Goal: Task Accomplishment & Management: Manage account settings

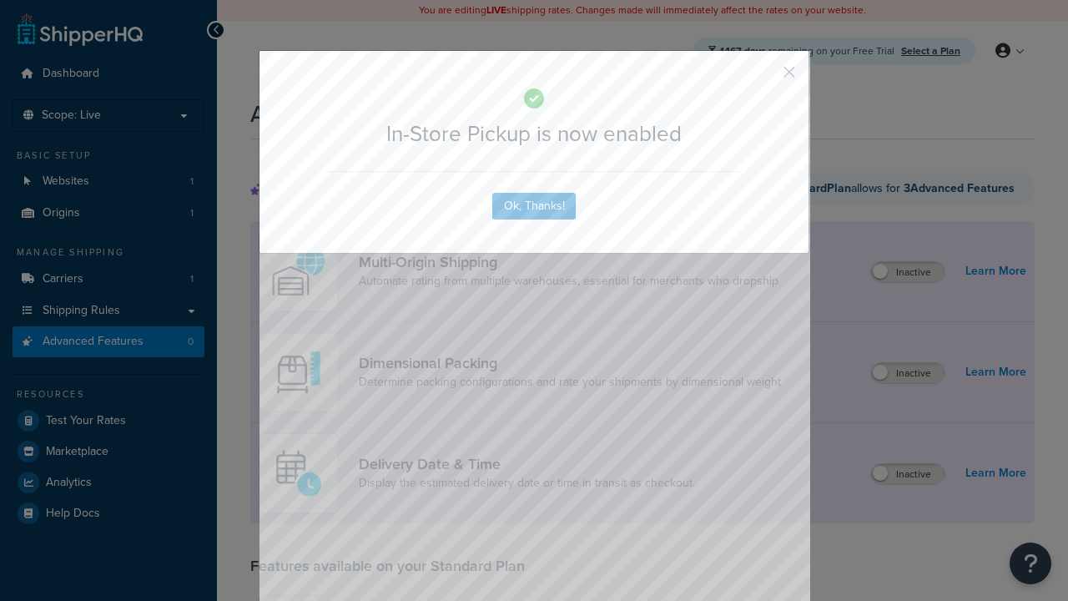
scroll to position [469, 0]
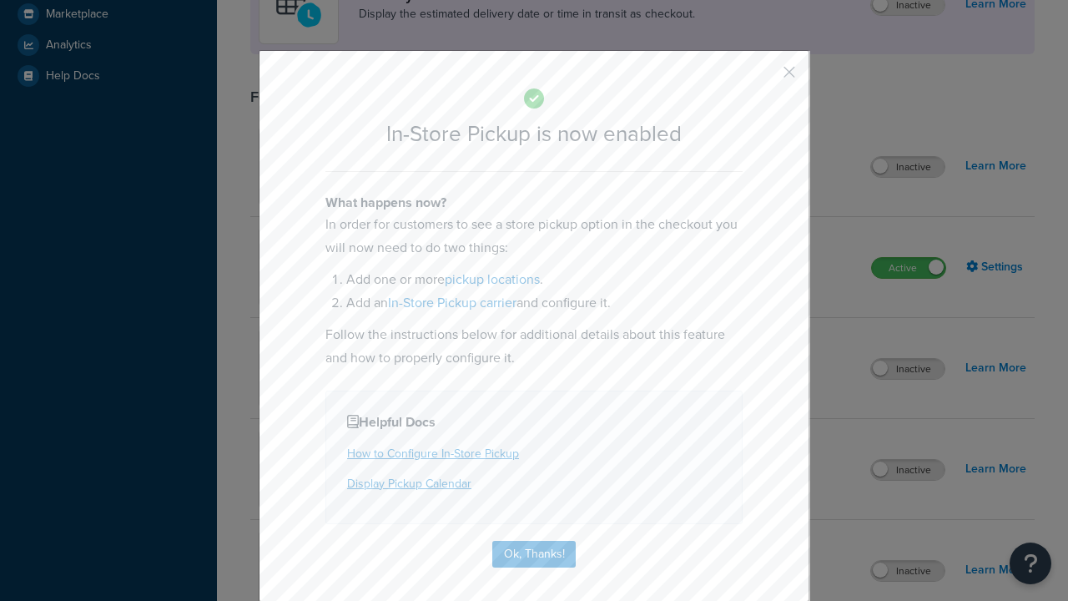
click at [764, 76] on button "button" at bounding box center [765, 78] width 4 height 4
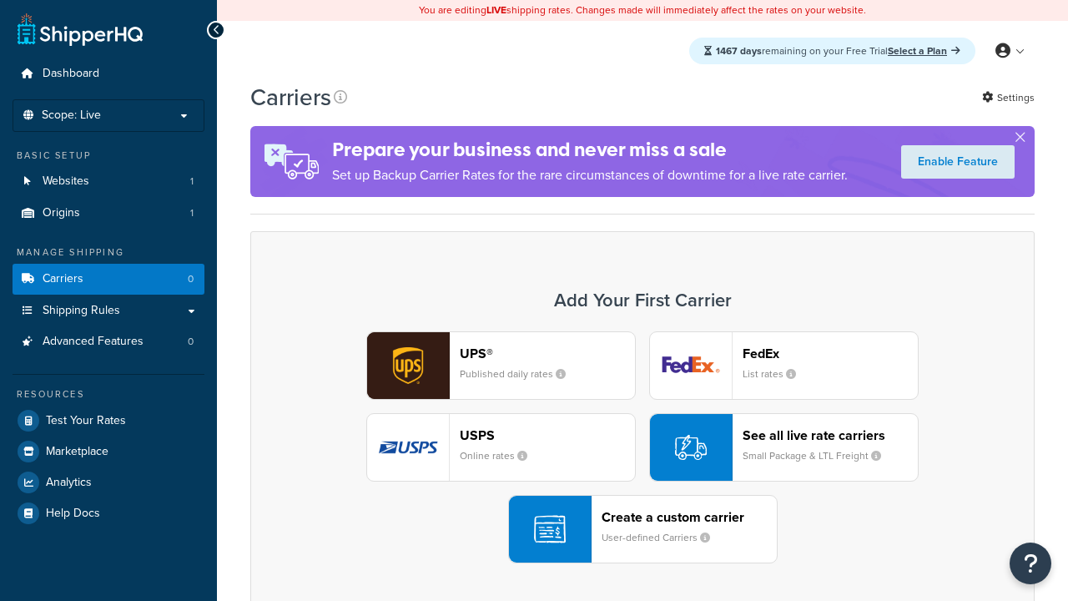
click at [643, 448] on div "UPS® Published daily rates FedEx List rates USPS Online rates See all live rate…" at bounding box center [642, 447] width 749 height 232
click at [643, 530] on div "Create a custom carrier User-defined Carriers" at bounding box center [689, 529] width 175 height 40
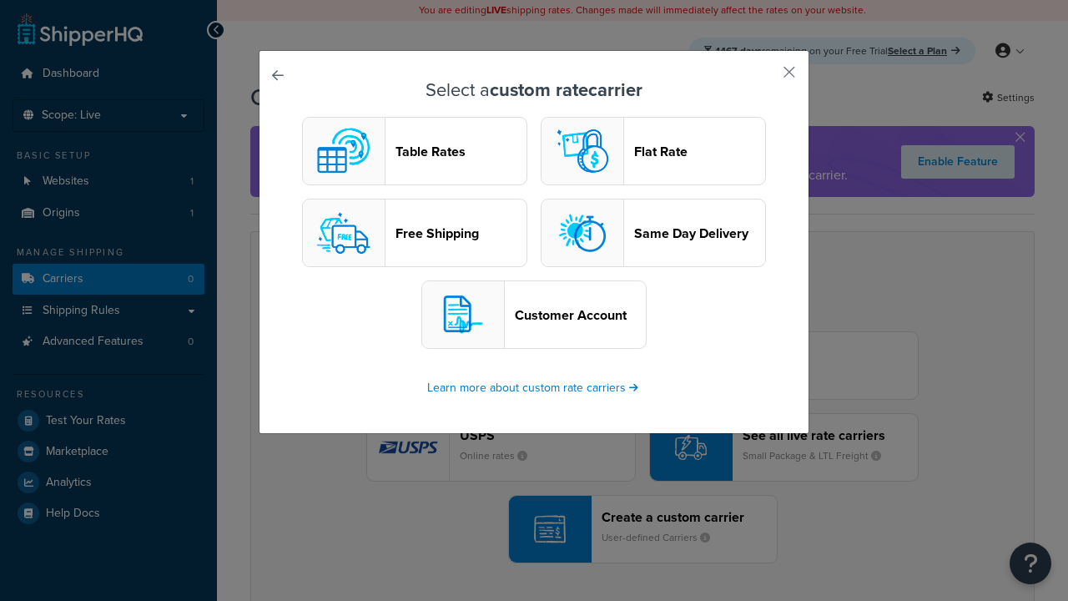
click at [415, 152] on header "Table Rates" at bounding box center [461, 152] width 131 height 16
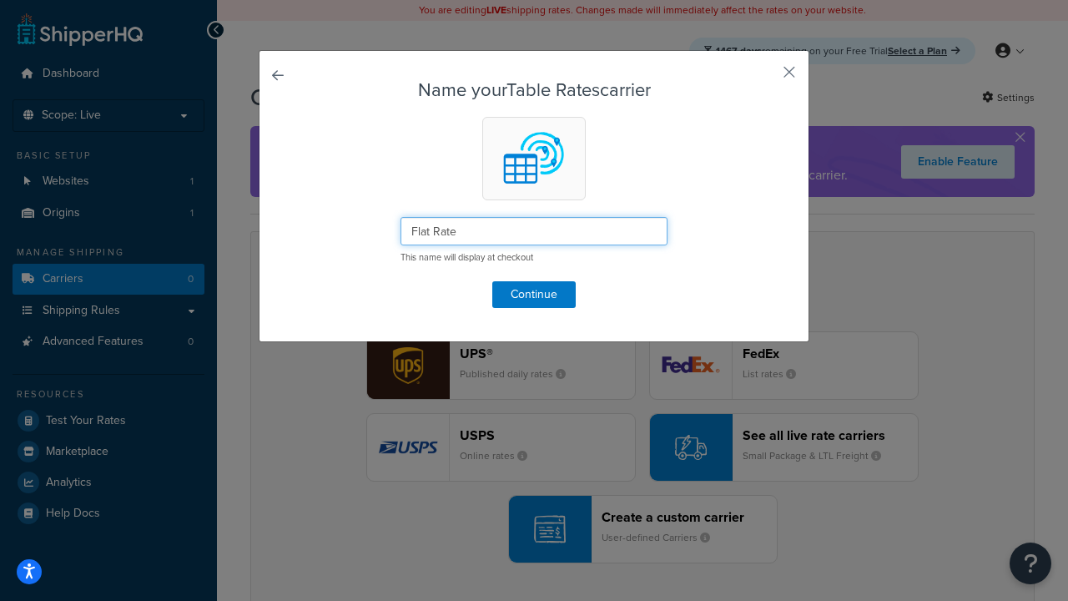
type input "Flat Rate"
click at [534, 294] on button "Continue" at bounding box center [533, 294] width 83 height 27
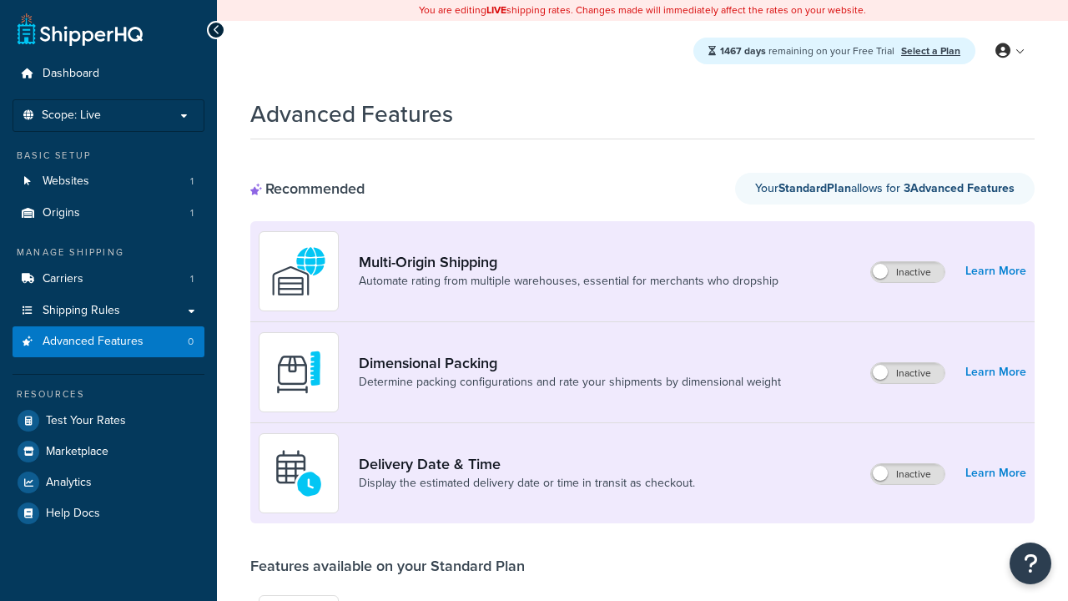
click at [909, 475] on label "Inactive" at bounding box center [907, 474] width 73 height 20
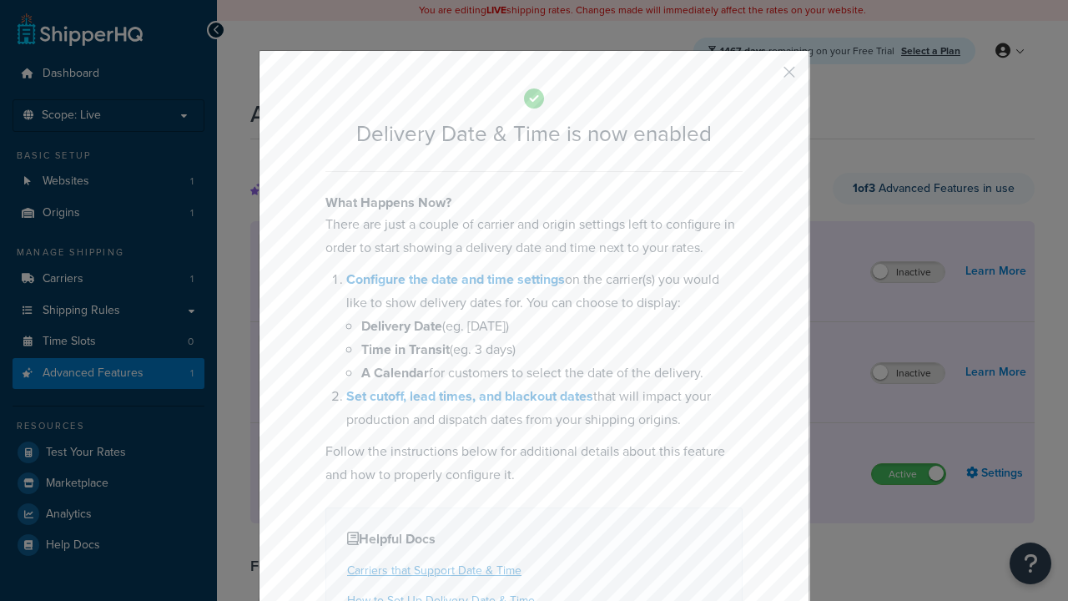
click at [764, 78] on button "button" at bounding box center [765, 78] width 4 height 4
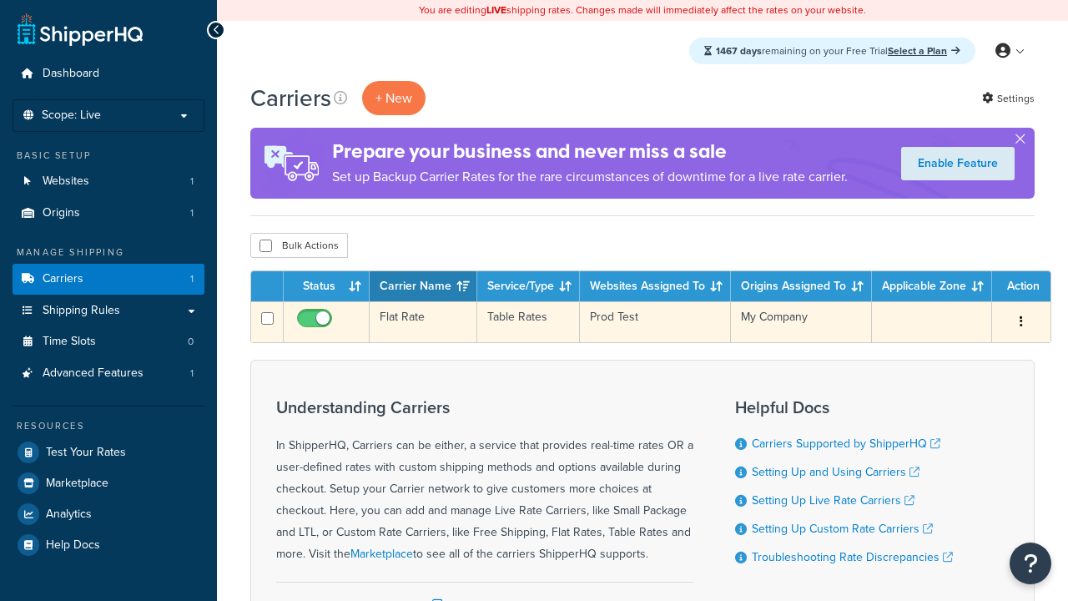
click at [422, 323] on td "Flat Rate" at bounding box center [424, 321] width 108 height 41
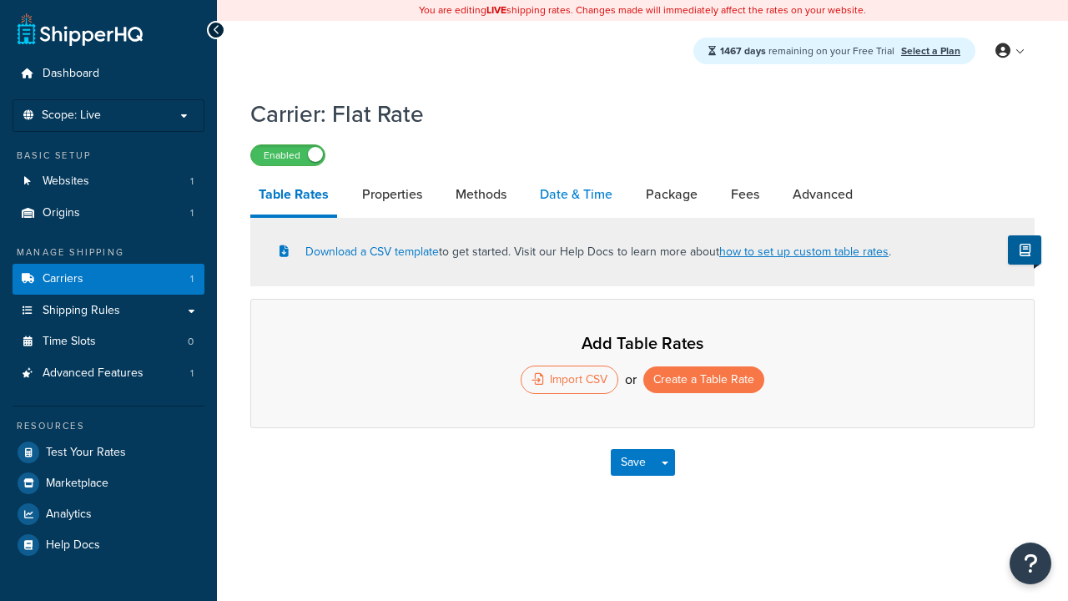
click at [577, 196] on link "Date & Time" at bounding box center [576, 194] width 89 height 40
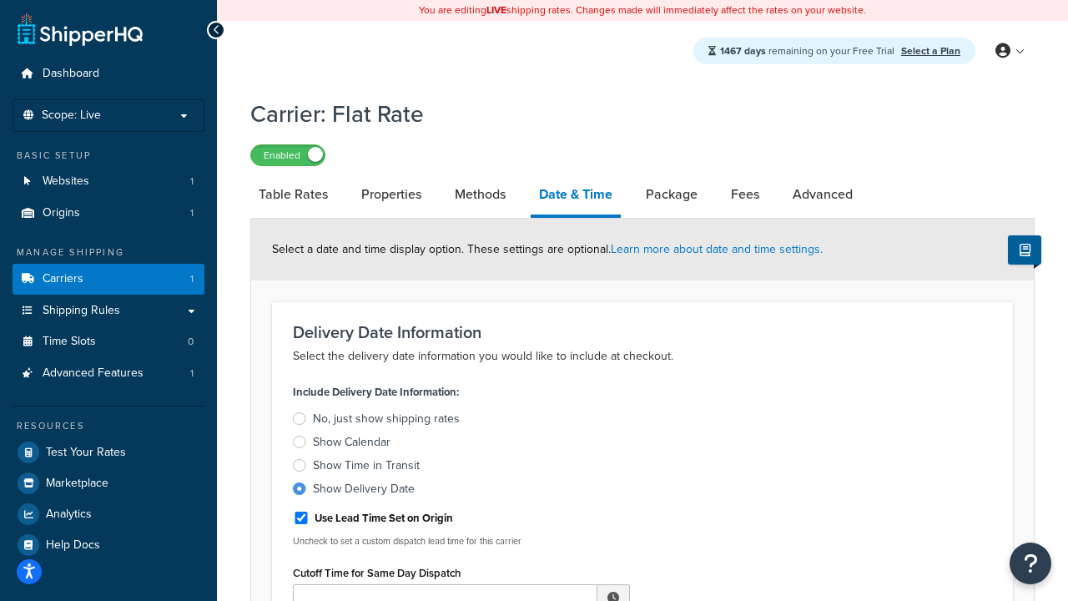
click at [363, 491] on div "Show Delivery Date" at bounding box center [364, 489] width 102 height 17
click at [0, 0] on input "Show Delivery Date" at bounding box center [0, 0] width 0 height 0
type input "11:00 AM"
type input "5"
type input "Delivered on:"
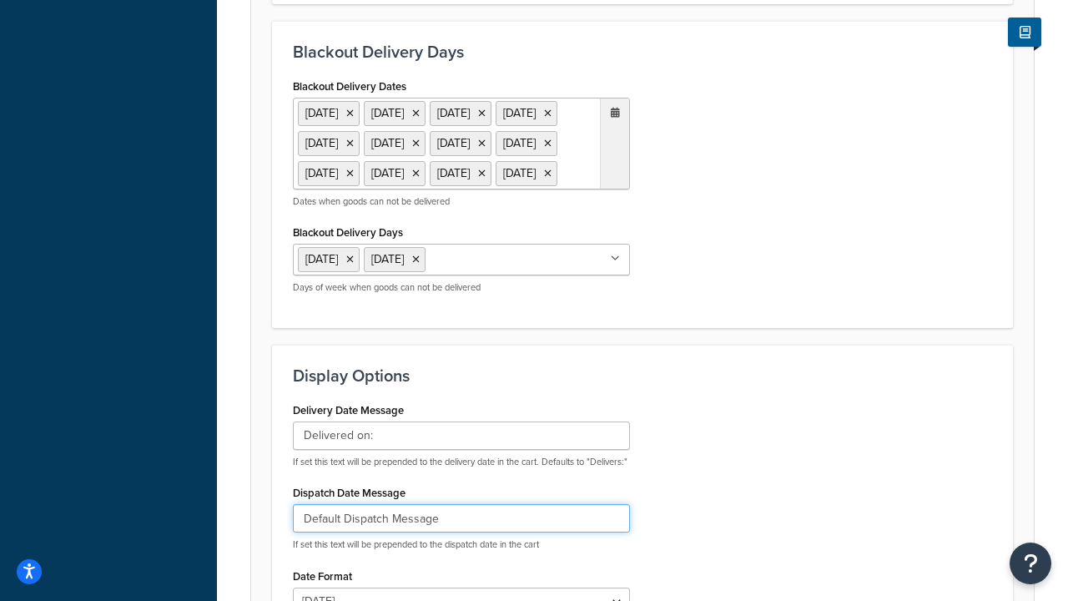
type input "Default Dispatch Message"
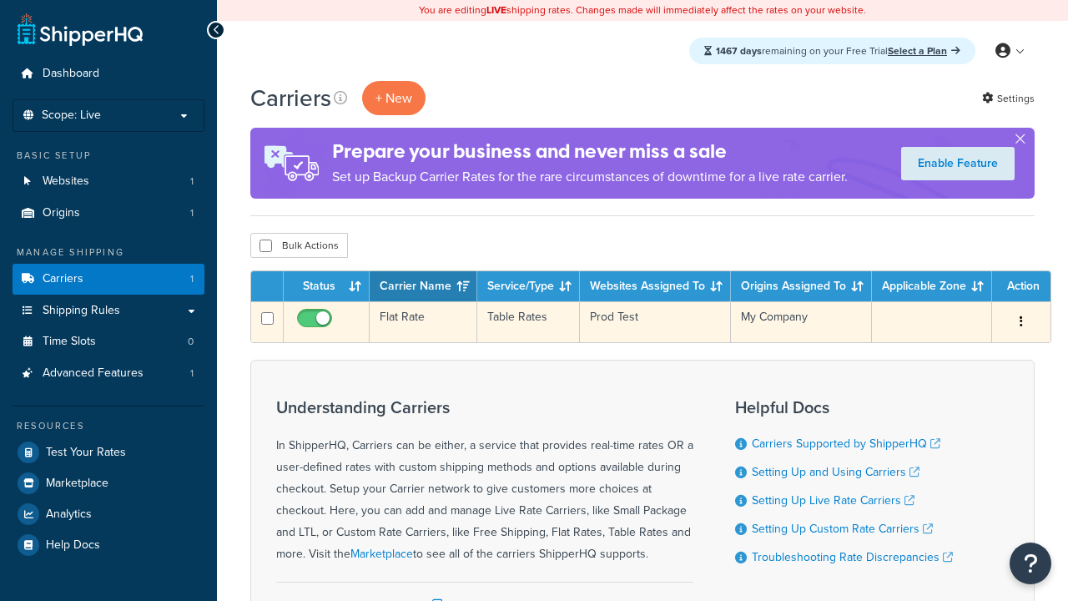
click at [422, 323] on td "Flat Rate" at bounding box center [424, 321] width 108 height 41
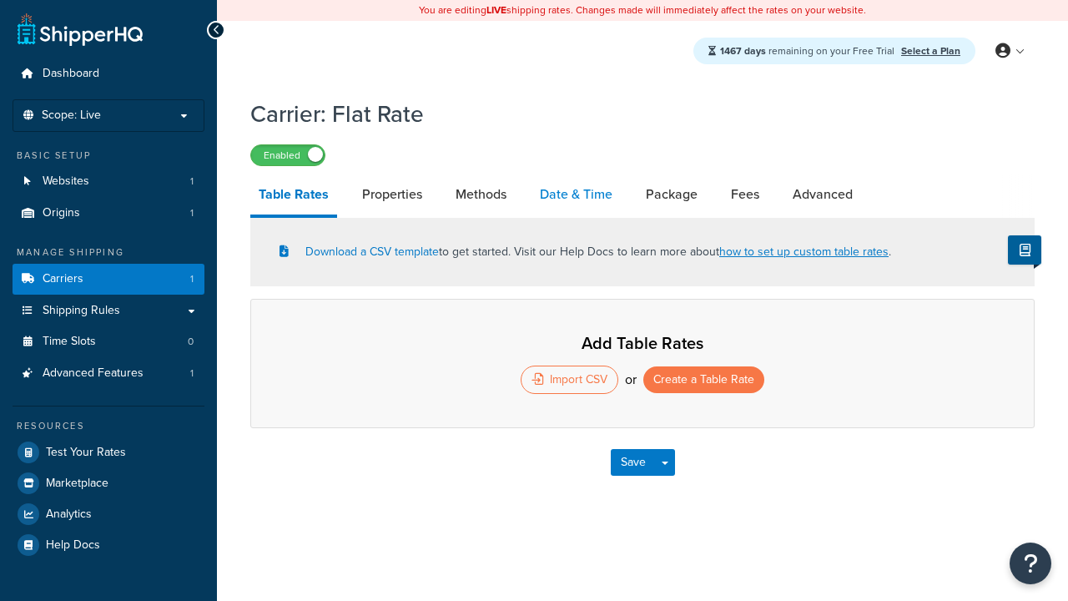
click at [577, 196] on link "Date & Time" at bounding box center [576, 194] width 89 height 40
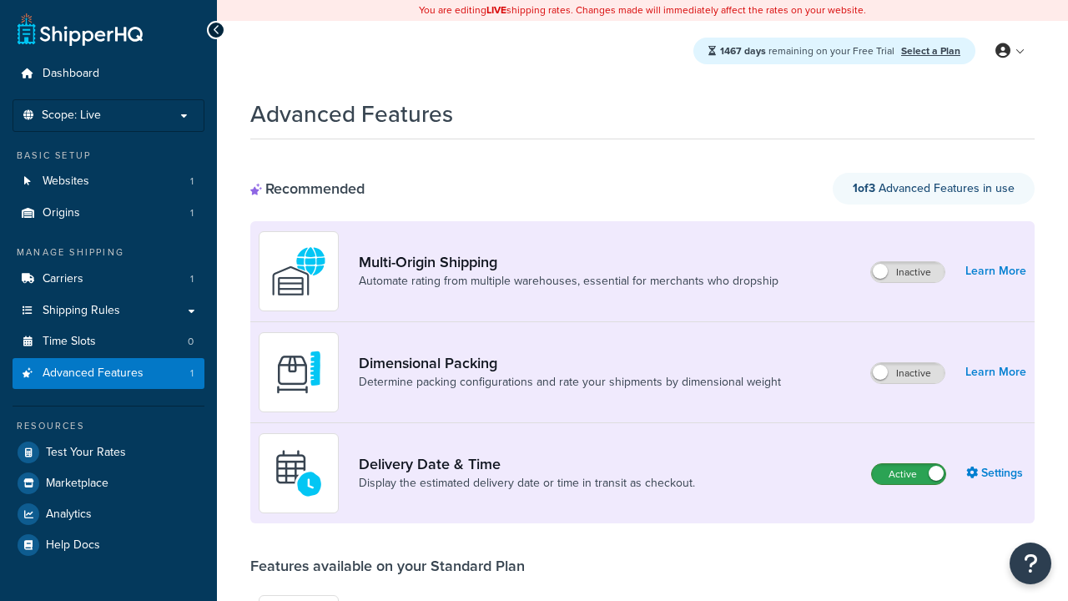
click at [909, 475] on label "Active" at bounding box center [908, 474] width 73 height 20
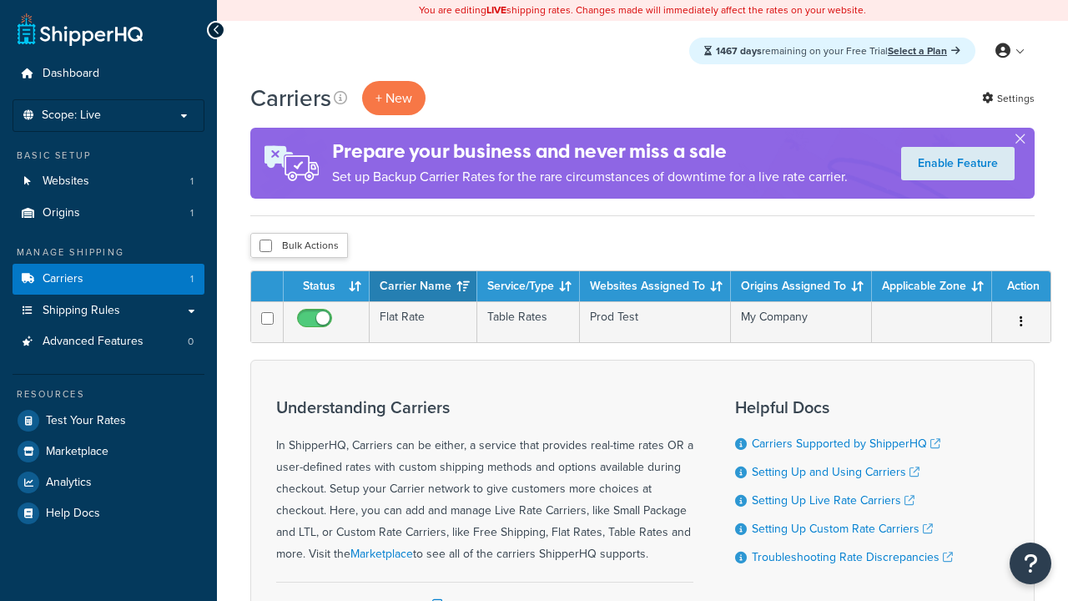
click at [265, 247] on input "checkbox" at bounding box center [266, 245] width 13 height 13
checkbox input "true"
click at [0, 0] on button "Delete" at bounding box center [0, 0] width 0 height 0
